Goal: Task Accomplishment & Management: Use online tool/utility

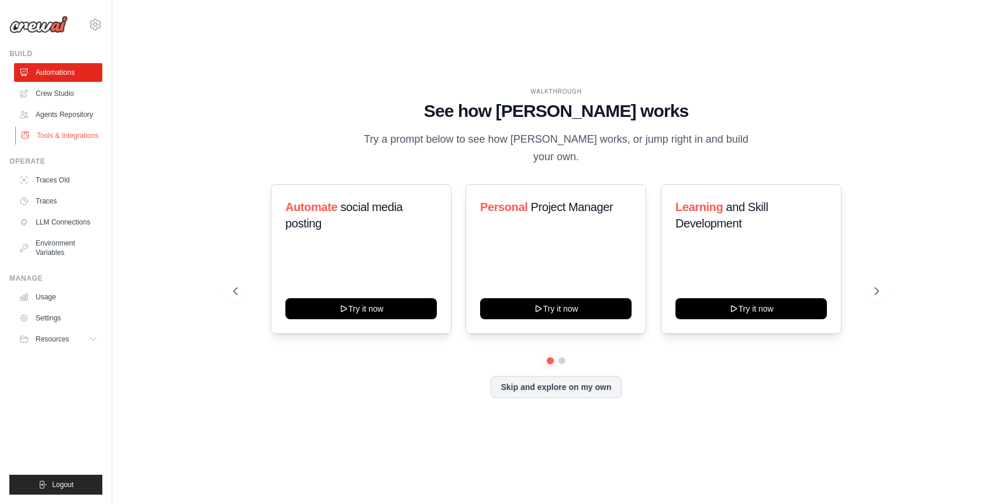
click at [70, 131] on link "Tools & Integrations" at bounding box center [59, 135] width 88 height 19
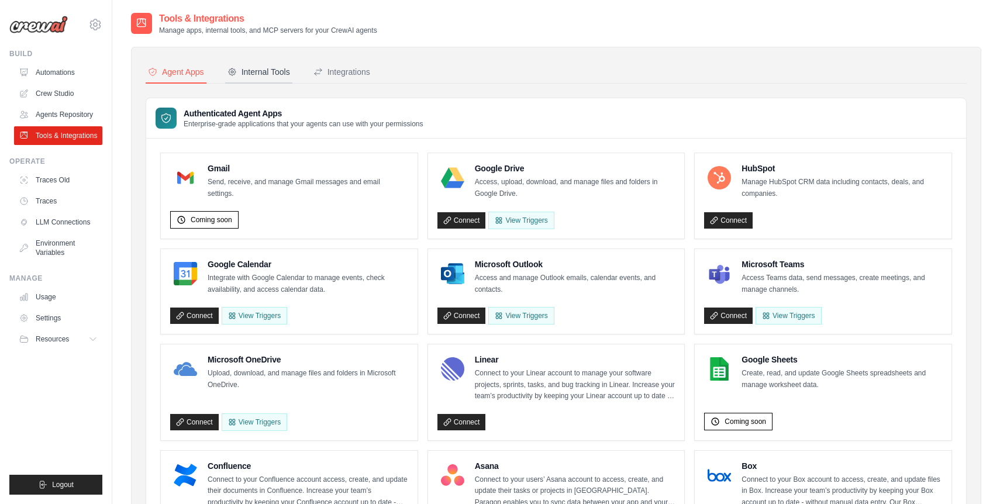
click at [266, 71] on div "Internal Tools" at bounding box center [258, 72] width 63 height 12
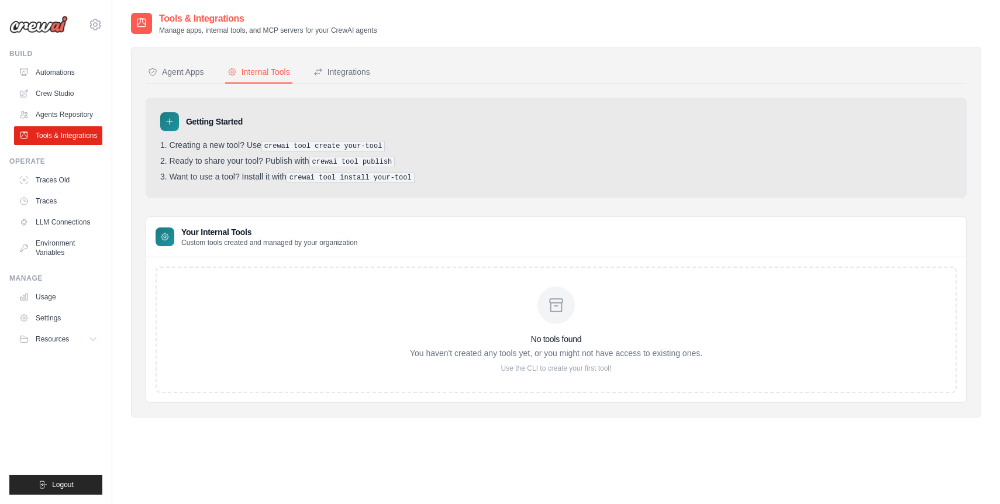
click at [170, 122] on icon at bounding box center [169, 121] width 9 height 9
click at [294, 146] on pre "crewai tool create your-tool" at bounding box center [323, 146] width 124 height 11
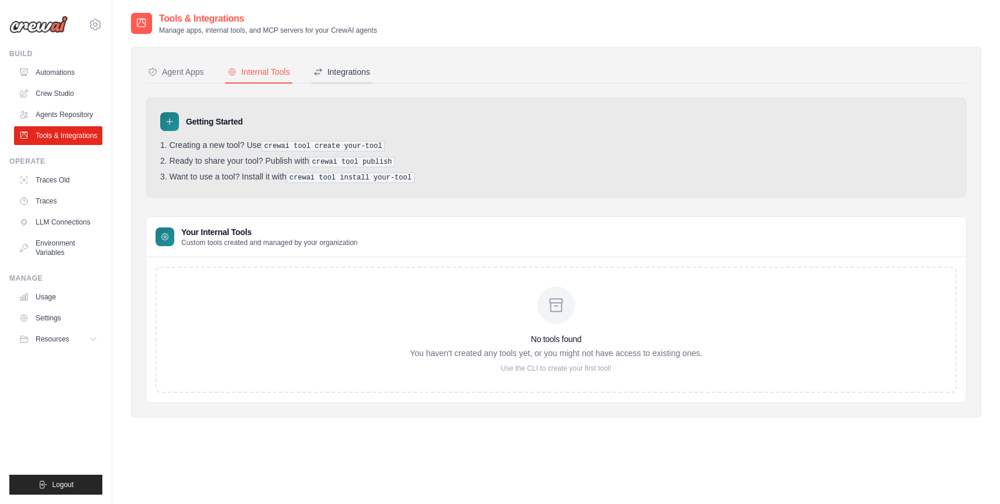
click at [343, 73] on div "Integrations" at bounding box center [341, 72] width 57 height 12
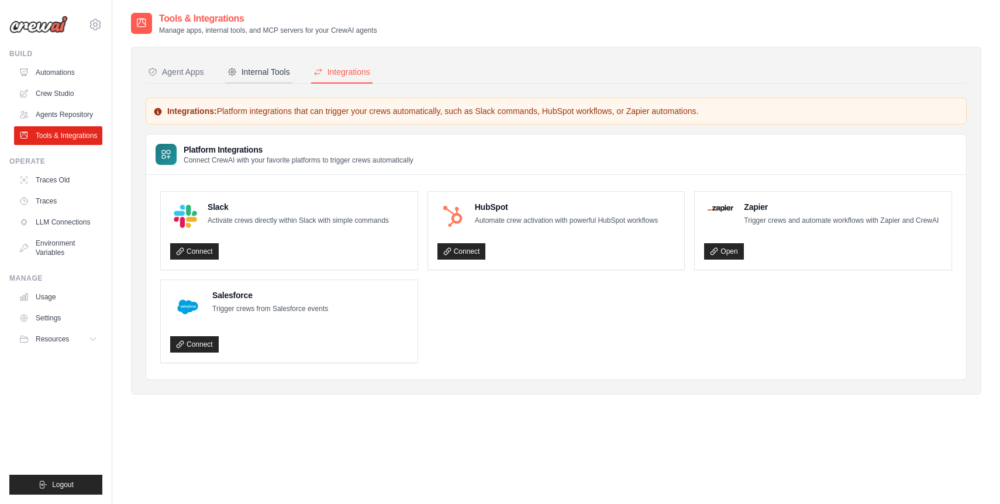
click at [278, 72] on div "Internal Tools" at bounding box center [258, 72] width 63 height 12
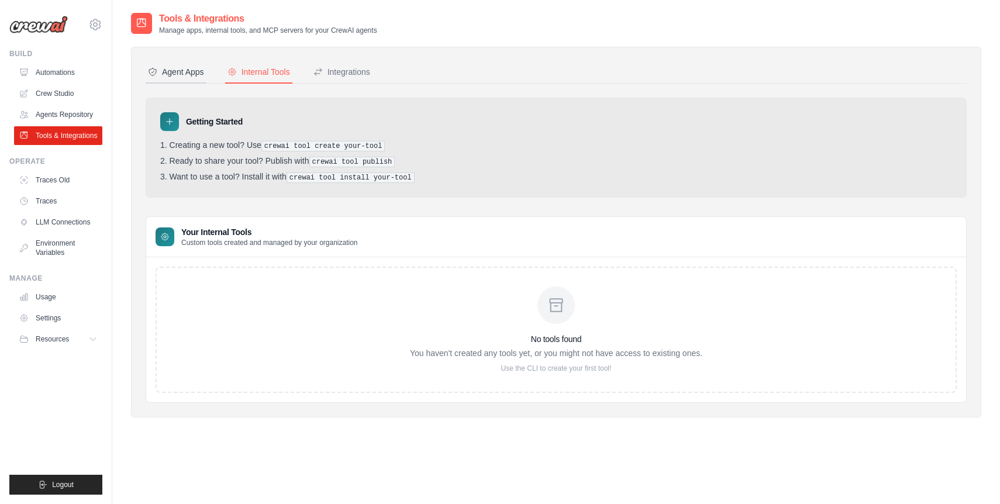
click at [187, 76] on div "Agent Apps" at bounding box center [176, 72] width 56 height 12
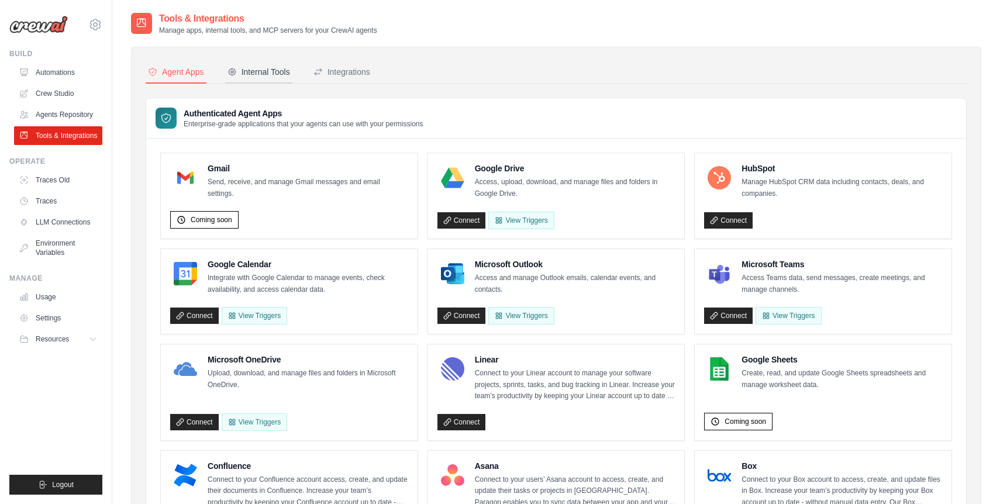
click at [278, 79] on button "Internal Tools" at bounding box center [258, 72] width 67 height 22
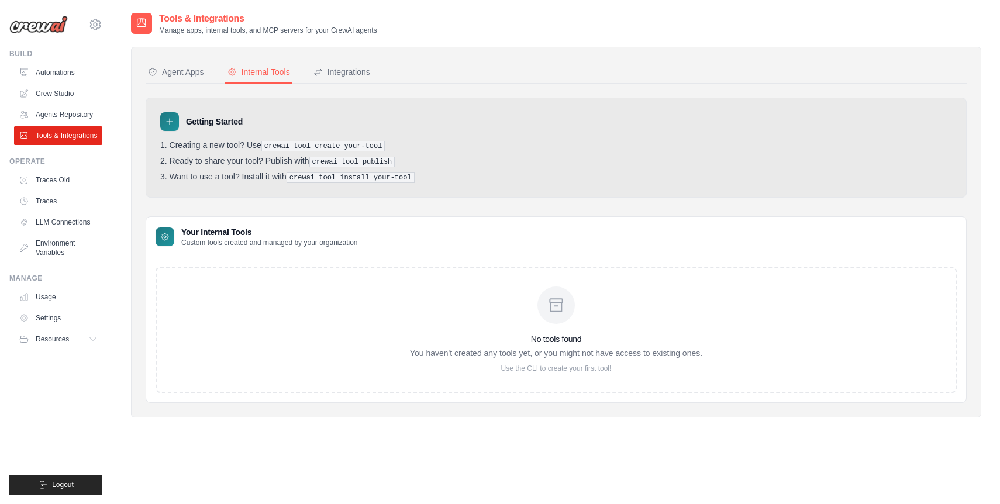
click at [226, 230] on h3 "Your Internal Tools" at bounding box center [269, 232] width 177 height 12
click at [182, 62] on button "Agent Apps" at bounding box center [176, 72] width 61 height 22
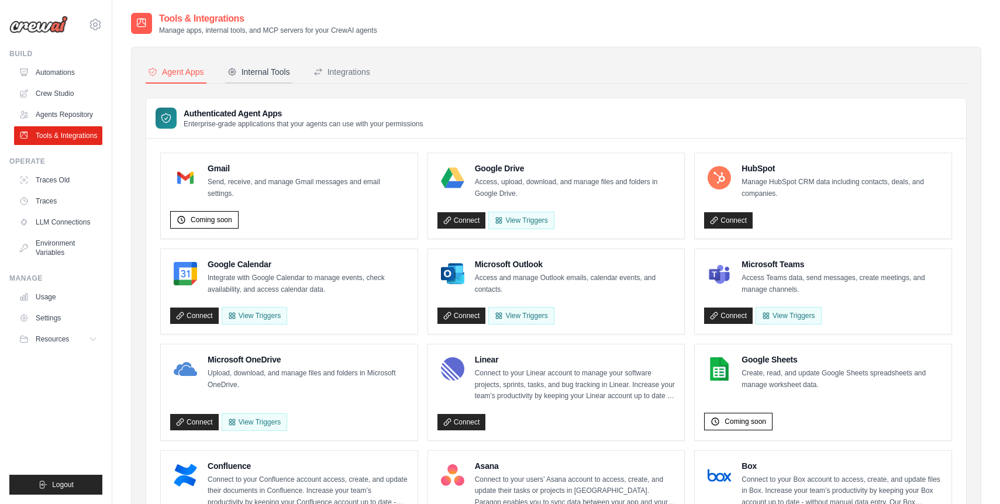
click at [261, 81] on button "Internal Tools" at bounding box center [258, 72] width 67 height 22
